Goal: Complete application form: Complete application form

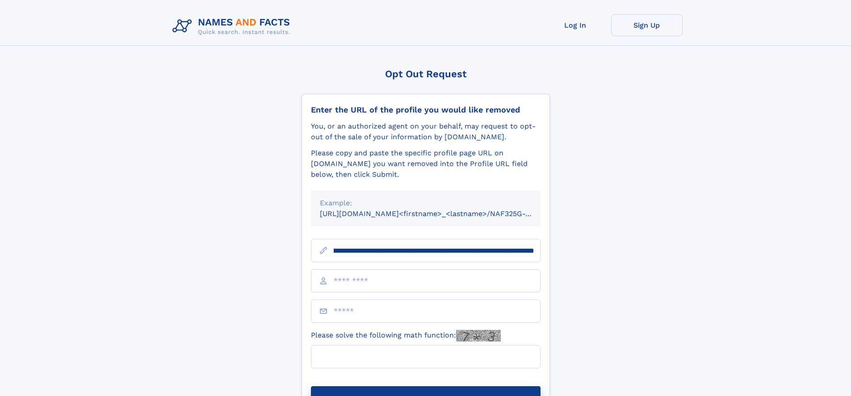
scroll to position [0, 93]
type input "**********"
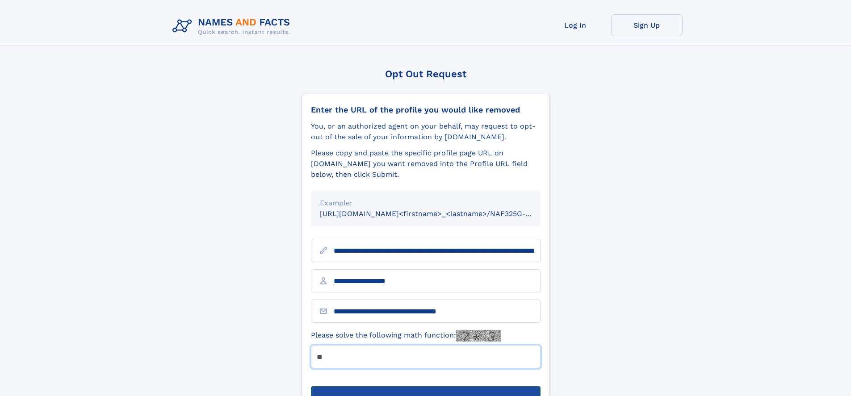
type input "**"
click at [425, 386] on button "Submit Opt Out Request" at bounding box center [426, 400] width 230 height 29
